Goal: Transaction & Acquisition: Purchase product/service

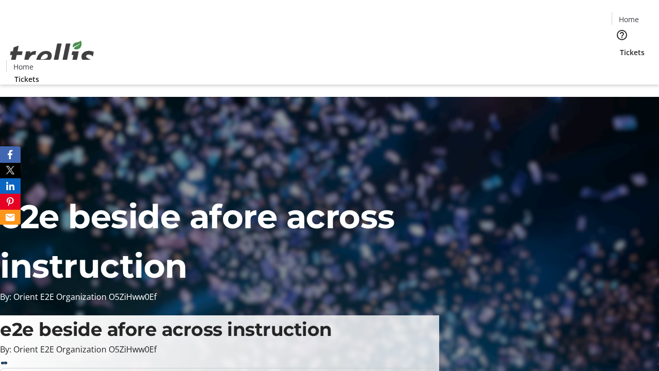
click at [620, 47] on span "Tickets" at bounding box center [632, 52] width 25 height 11
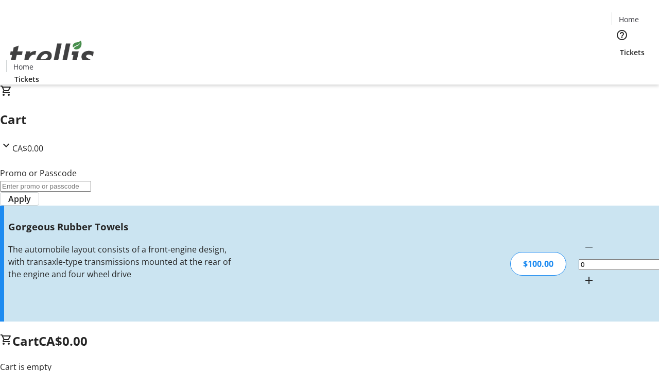
click at [583, 274] on mat-icon "Increment by one" at bounding box center [589, 280] width 12 height 12
type input "1"
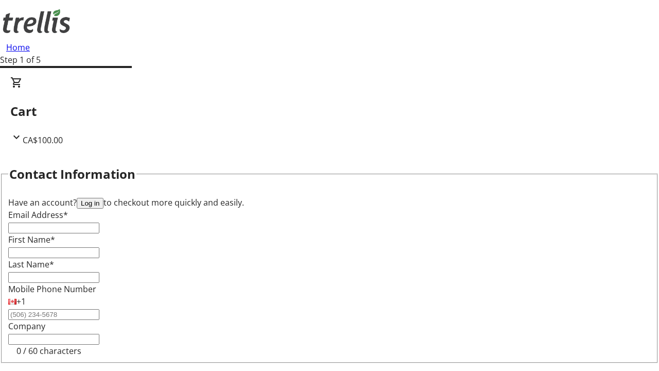
type input "FREE"
type input "[EMAIL_ADDRESS][DOMAIN_NAME]"
type input "[PERSON_NAME]"
